Goal: Task Accomplishment & Management: Use online tool/utility

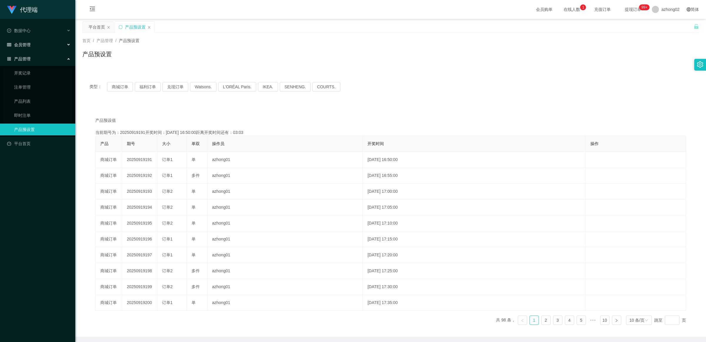
click at [23, 46] on span "会员管理" at bounding box center [19, 44] width 24 height 5
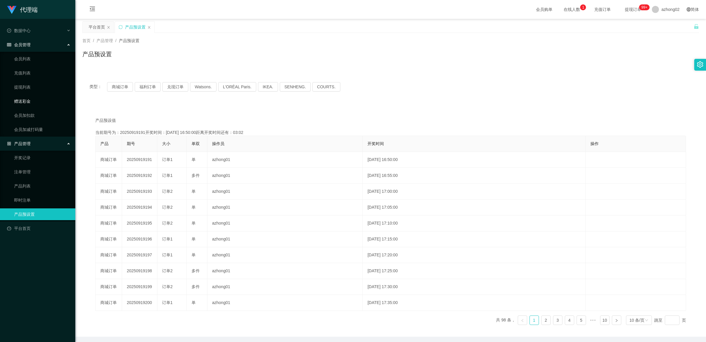
click at [27, 97] on link "赠送彩金" at bounding box center [42, 101] width 57 height 12
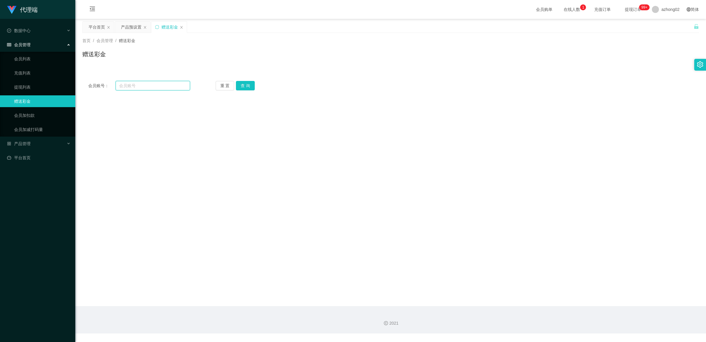
click at [128, 83] on input "text" at bounding box center [153, 85] width 74 height 9
paste input "simping6826"
type input "simping6826"
click at [240, 84] on button "查 询" at bounding box center [245, 85] width 19 height 9
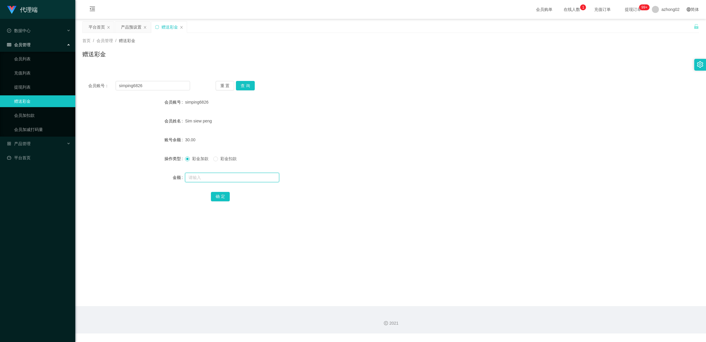
click at [208, 174] on input "text" at bounding box center [232, 177] width 94 height 9
type input "100"
click at [218, 198] on button "确 定" at bounding box center [220, 196] width 19 height 9
click at [224, 86] on button "重 置" at bounding box center [225, 85] width 19 height 9
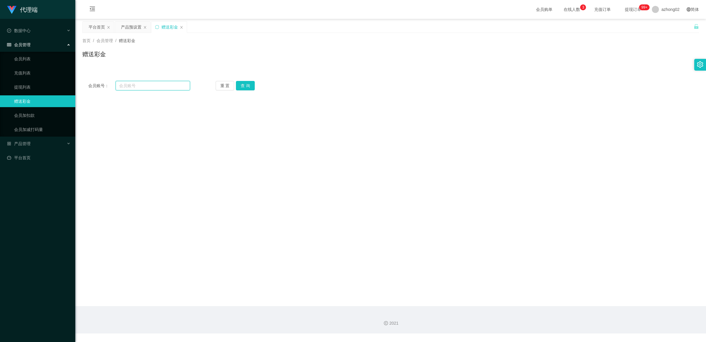
click at [118, 83] on input "text" at bounding box center [153, 85] width 74 height 9
drag, startPoint x: 119, startPoint y: 83, endPoint x: 192, endPoint y: 110, distance: 77.1
click at [192, 110] on main "关闭左侧 关闭右侧 关闭其它 刷新页面 平台首页 产品预设置 赠送彩金 首页 / 会员管理 / 赠送彩金 / 赠送彩金 会员账号： 重 置 查 询 会员账号 …" at bounding box center [390, 162] width 631 height 287
click at [131, 86] on input "text" at bounding box center [153, 85] width 74 height 9
paste input "rainy2772"
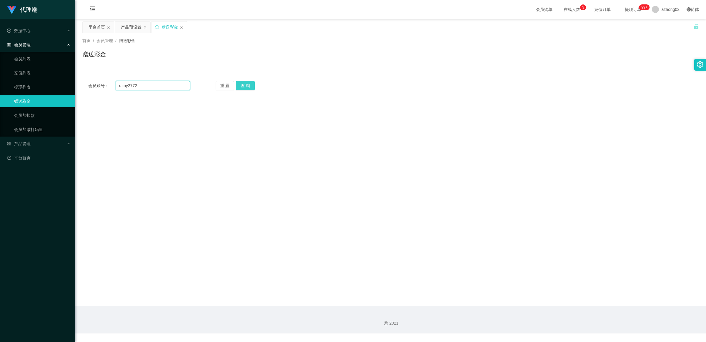
type input "rainy2772"
click at [246, 89] on button "查 询" at bounding box center [245, 85] width 19 height 9
click at [29, 84] on link "提现列表" at bounding box center [42, 87] width 57 height 12
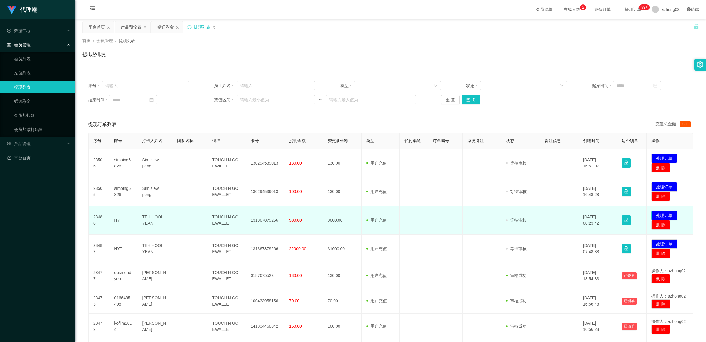
click at [663, 215] on button "处理订单" at bounding box center [665, 215] width 26 height 9
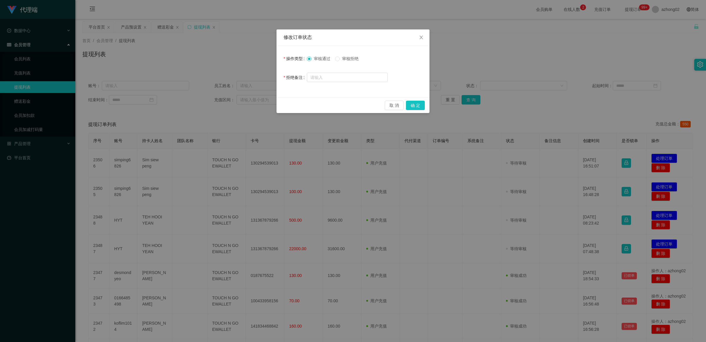
click at [343, 61] on span "审核拒绝" at bounding box center [350, 58] width 21 height 5
click at [416, 104] on button "确 定" at bounding box center [415, 105] width 19 height 9
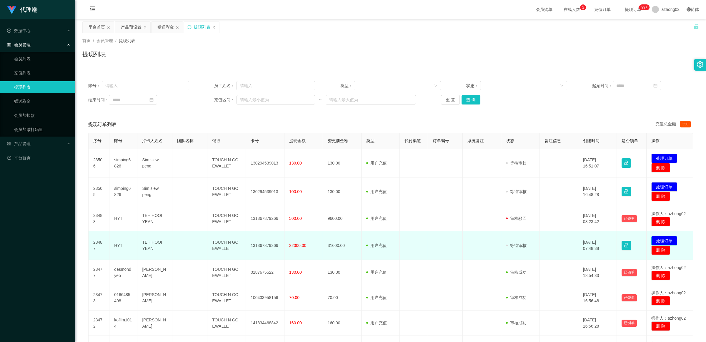
click at [665, 240] on button "处理订单" at bounding box center [665, 240] width 26 height 9
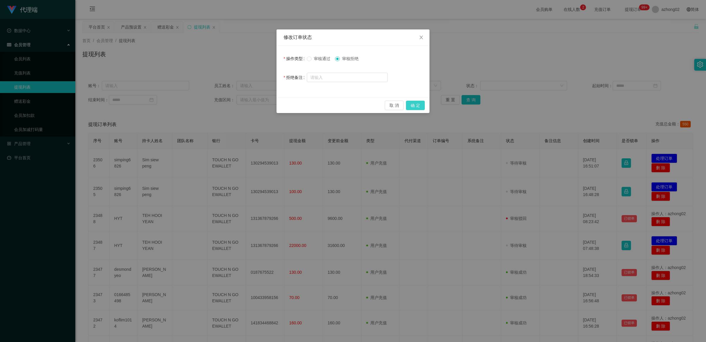
click at [414, 103] on button "确 定" at bounding box center [415, 105] width 19 height 9
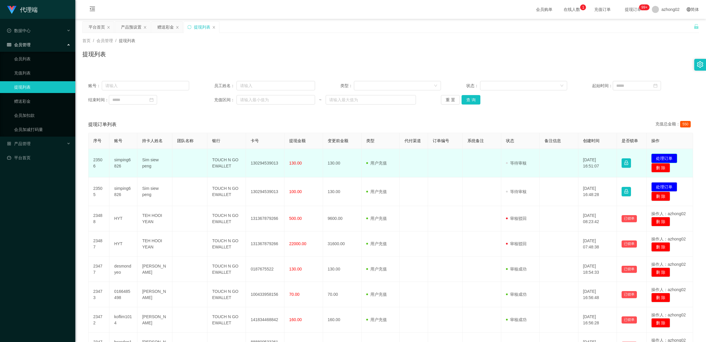
click at [660, 155] on button "处理订单" at bounding box center [665, 158] width 26 height 9
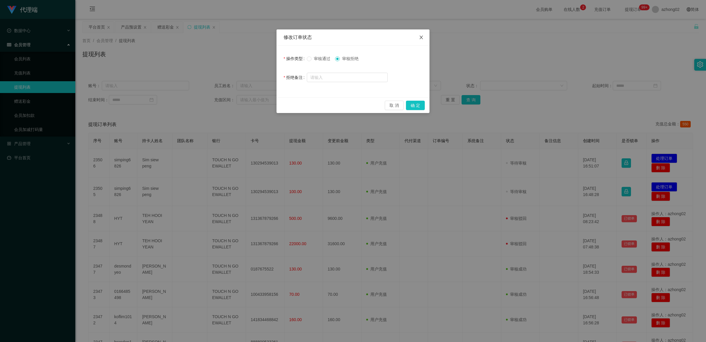
click at [423, 40] on span "Close" at bounding box center [421, 37] width 16 height 16
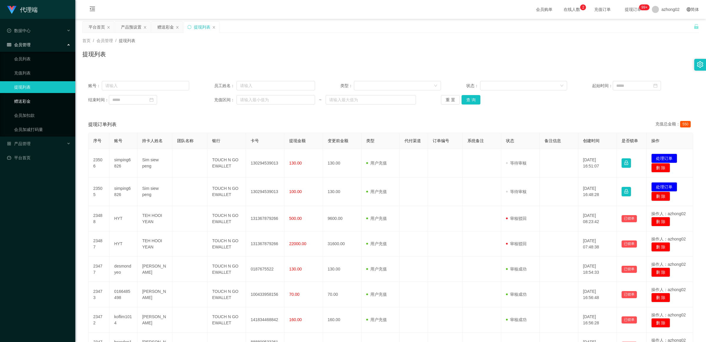
click at [30, 99] on link "赠送彩金" at bounding box center [42, 101] width 57 height 12
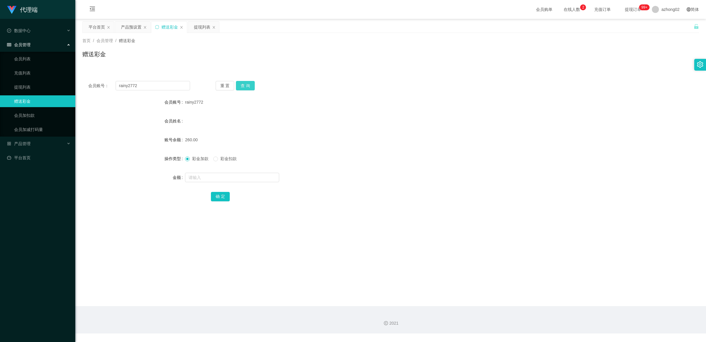
click at [246, 82] on button "查 询" at bounding box center [245, 85] width 19 height 9
click at [231, 85] on button "重 置" at bounding box center [225, 85] width 19 height 9
paste input "simping6826"
type input "simping6826"
click at [241, 84] on button "查 询" at bounding box center [245, 85] width 19 height 9
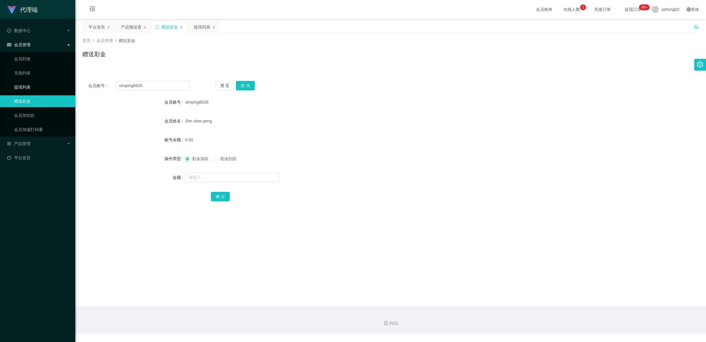
click at [31, 88] on link "提现列表" at bounding box center [42, 87] width 57 height 12
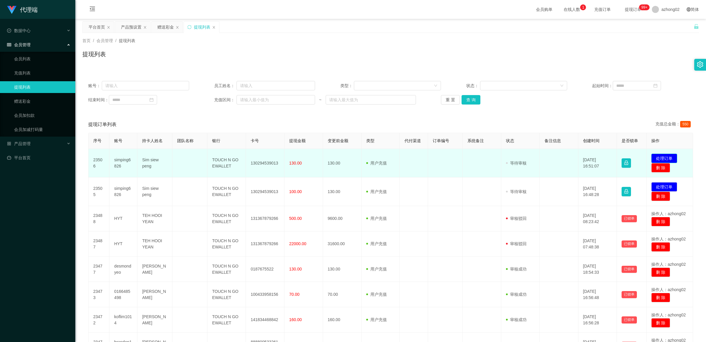
click at [662, 155] on button "处理订单" at bounding box center [665, 158] width 26 height 9
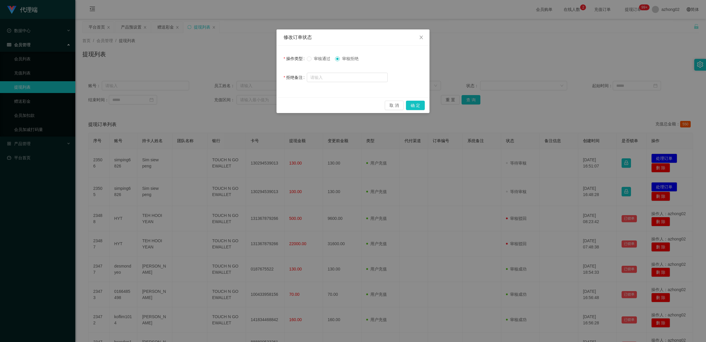
click at [308, 63] on div "审核通过 审核拒绝" at bounding box center [347, 59] width 81 height 12
click at [413, 104] on button "确 定" at bounding box center [415, 105] width 19 height 9
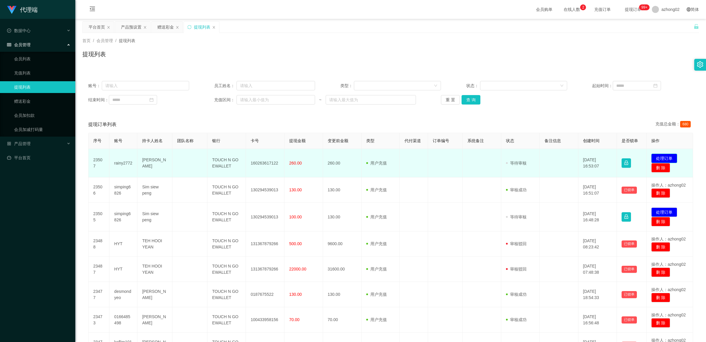
click at [661, 157] on button "处理订单" at bounding box center [665, 158] width 26 height 9
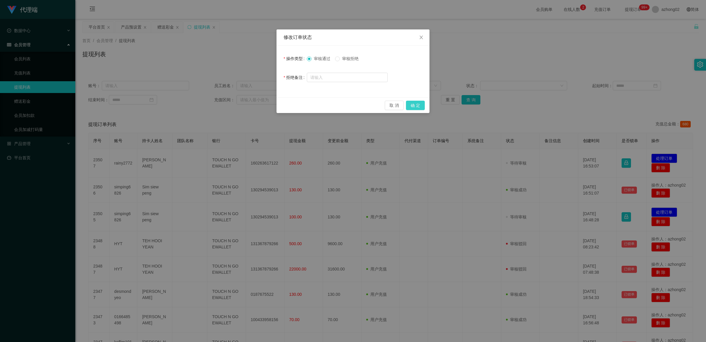
click at [416, 103] on button "确 定" at bounding box center [415, 105] width 19 height 9
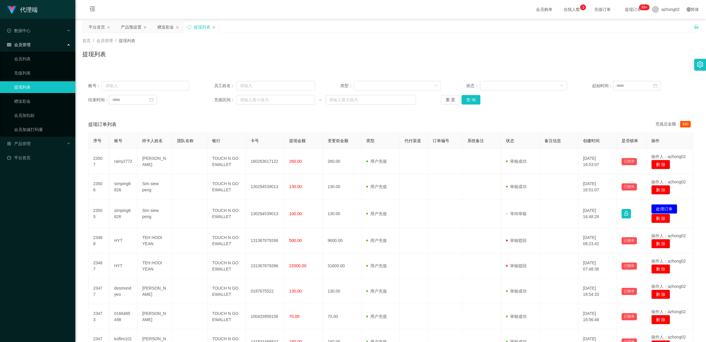
click at [657, 207] on button "处理订单" at bounding box center [665, 208] width 26 height 9
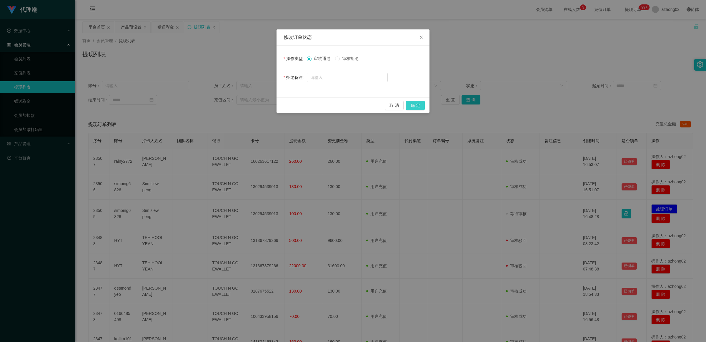
click at [418, 105] on button "确 定" at bounding box center [415, 105] width 19 height 9
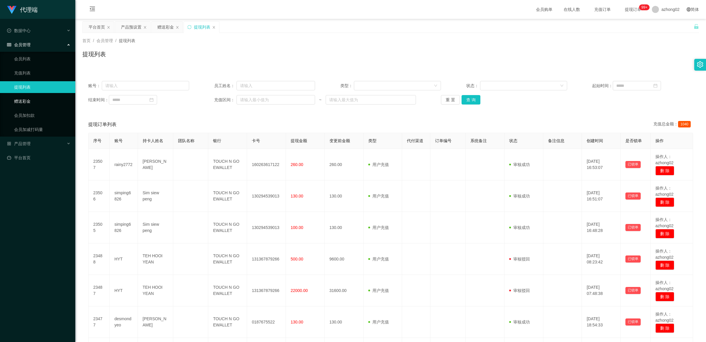
click at [24, 96] on link "赠送彩金" at bounding box center [42, 101] width 57 height 12
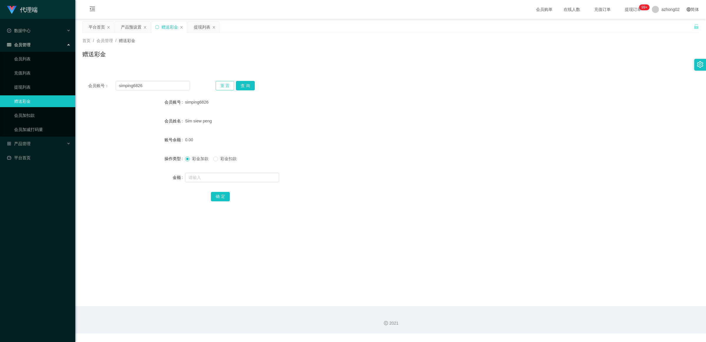
click at [220, 84] on button "重 置" at bounding box center [225, 85] width 19 height 9
paste input "ziying"
type input "ziying"
click at [244, 91] on div "会员账号： ziying 重 置 查 询 会员账号 simping6826 会员姓名 [PERSON_NAME] siew peng 账号余额 0.00 操作…" at bounding box center [390, 85] width 617 height 21
click at [244, 87] on button "查 询" at bounding box center [245, 85] width 19 height 9
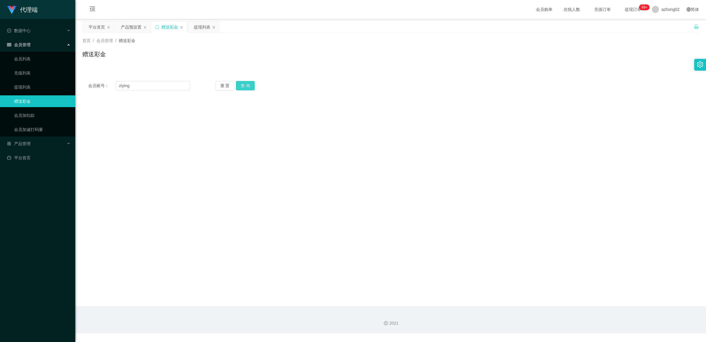
click at [244, 87] on div "重 置 查 询" at bounding box center [267, 85] width 102 height 9
click at [215, 173] on input "text" at bounding box center [232, 177] width 94 height 9
type input "100"
click at [220, 196] on button "确 定" at bounding box center [220, 196] width 19 height 9
